Goal: Transaction & Acquisition: Purchase product/service

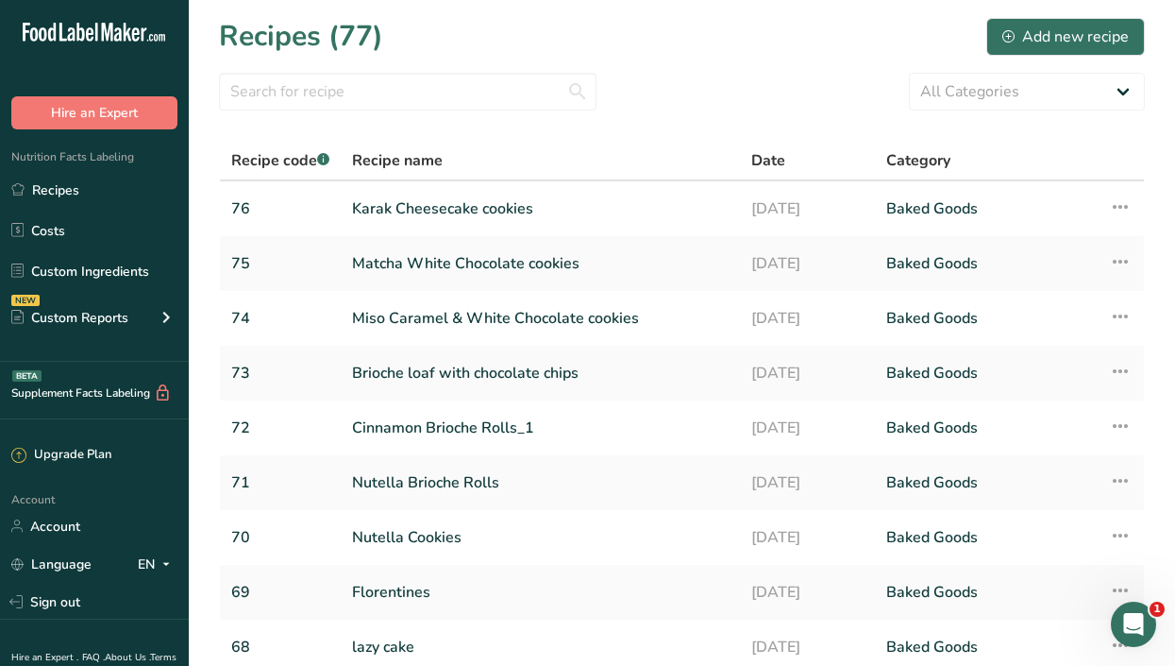
click at [100, 34] on icon ".a-20{fill:#fff;}" at bounding box center [115, 37] width 184 height 29
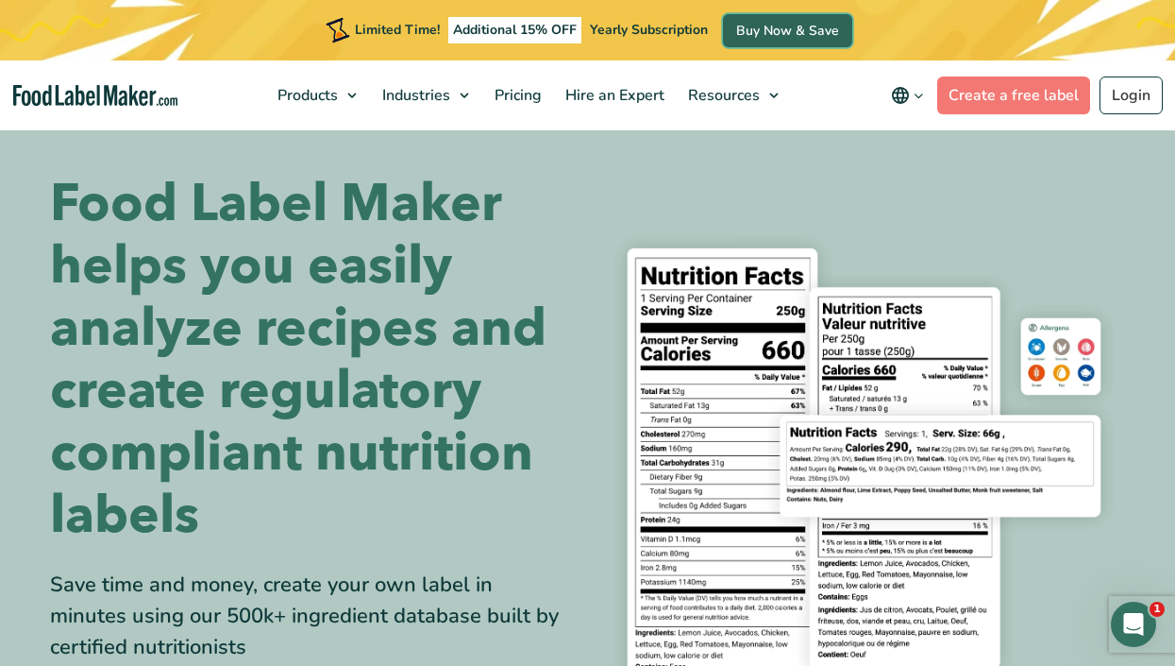
click at [784, 22] on link "Buy Now & Save" at bounding box center [787, 30] width 129 height 33
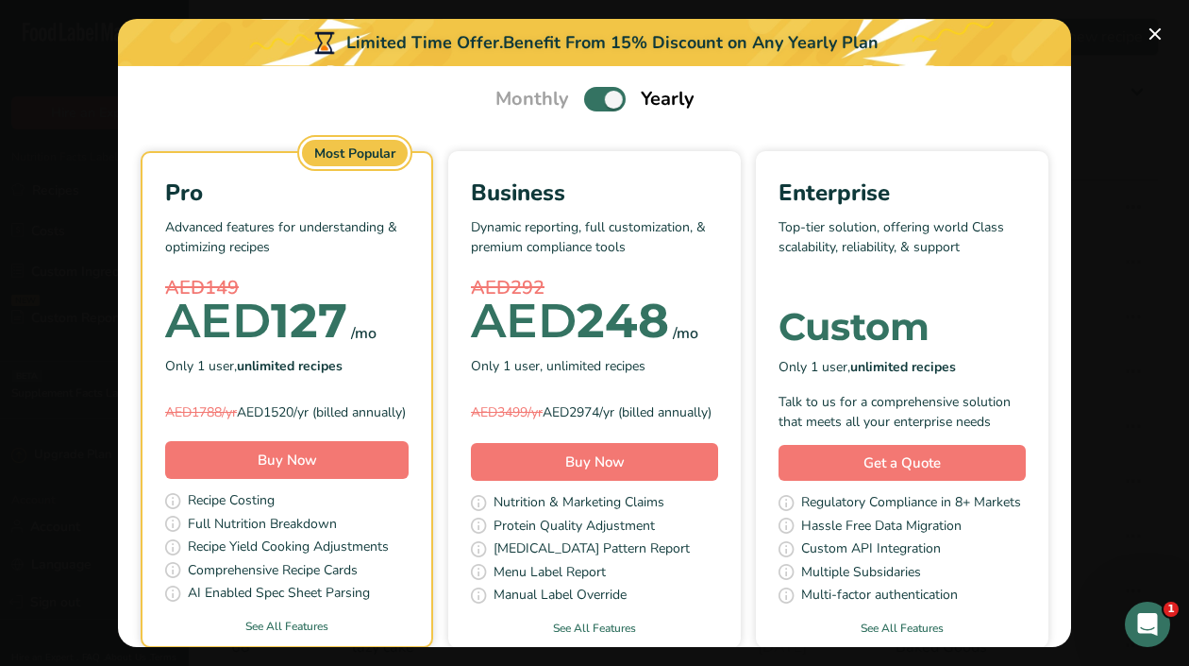
scroll to position [58, 0]
